Goal: Information Seeking & Learning: Compare options

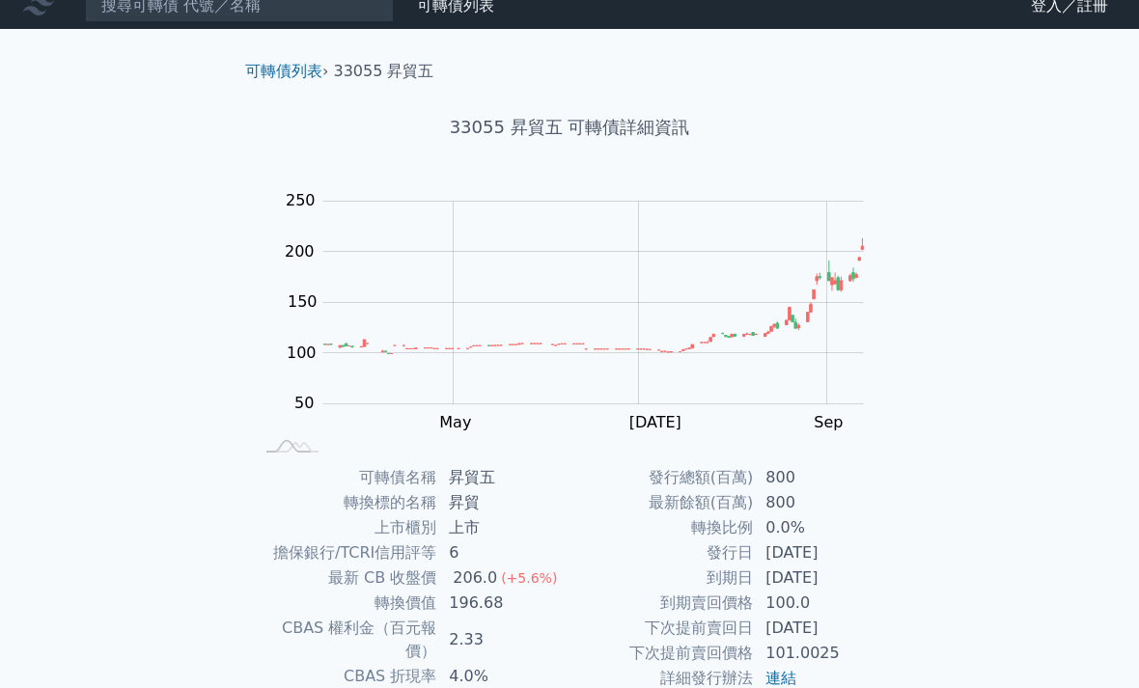
scroll to position [144, 0]
